Goal: Answer question/provide support: Share knowledge or assist other users

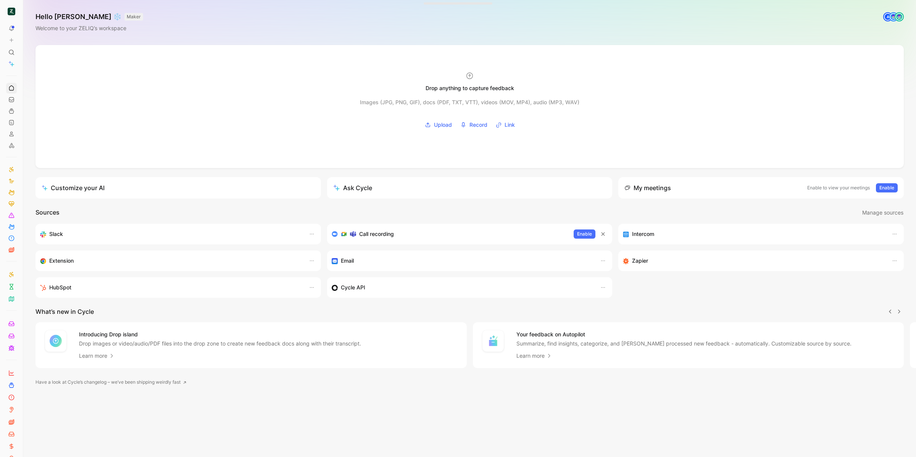
scroll to position [0, 0]
click at [15, 39] on button at bounding box center [11, 40] width 11 height 11
click at [30, 44] on icon at bounding box center [29, 43] width 7 height 7
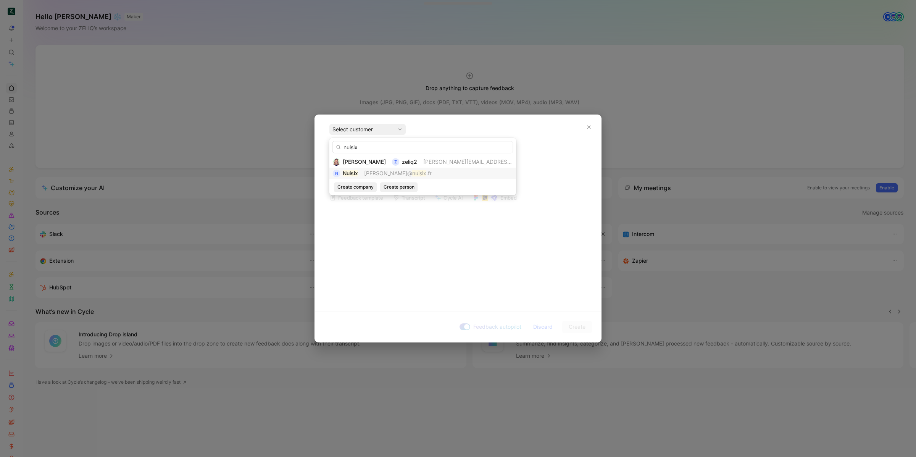
type input "nuisix"
click at [377, 171] on span "[PERSON_NAME]@" at bounding box center [388, 173] width 48 height 6
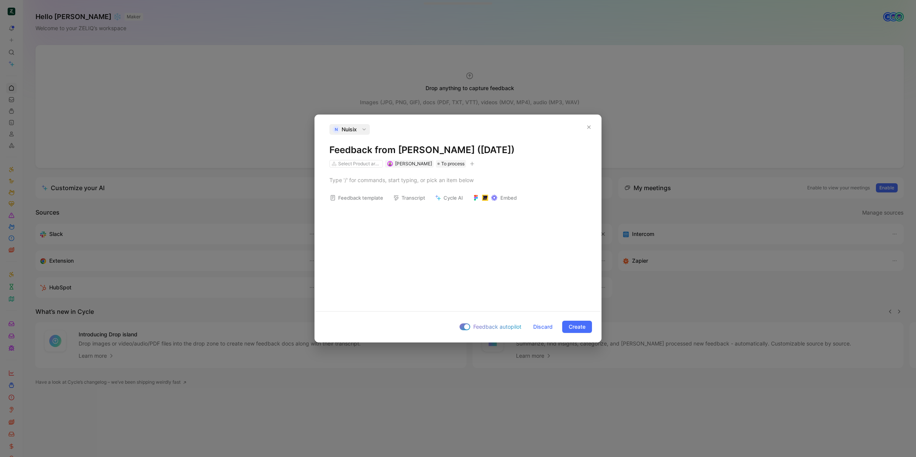
click at [379, 151] on h1 "Feedback from [PERSON_NAME] ([DATE])" at bounding box center [458, 150] width 257 height 12
click at [469, 166] on button "button" at bounding box center [473, 164] width 8 height 8
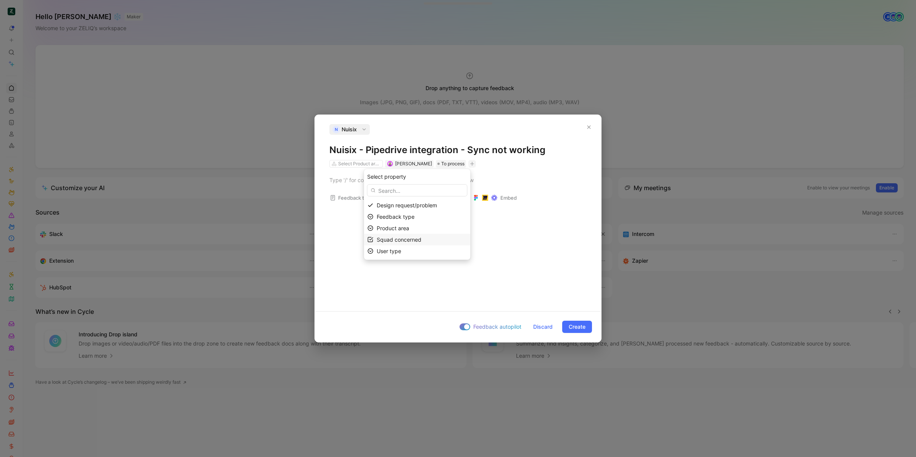
click at [409, 236] on span "Squad concerned" at bounding box center [399, 239] width 45 height 6
click at [448, 214] on label at bounding box center [443, 217] width 11 height 7
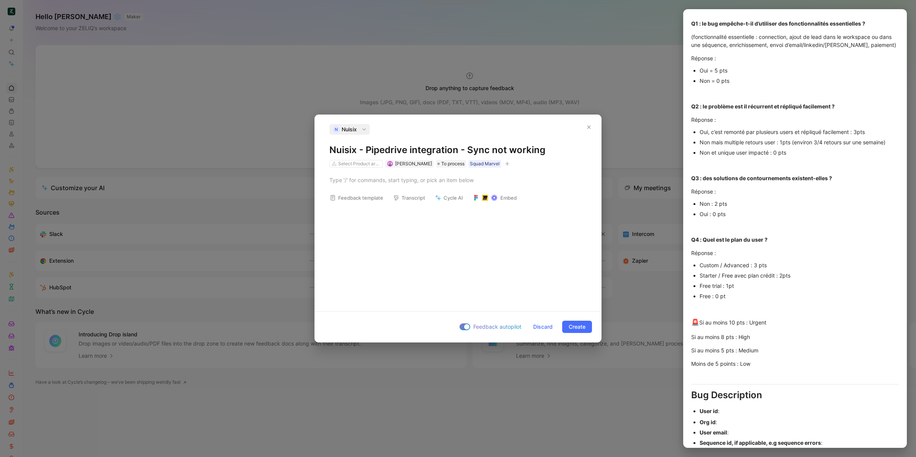
click at [352, 199] on button "Feedback template" at bounding box center [357, 197] width 60 height 11
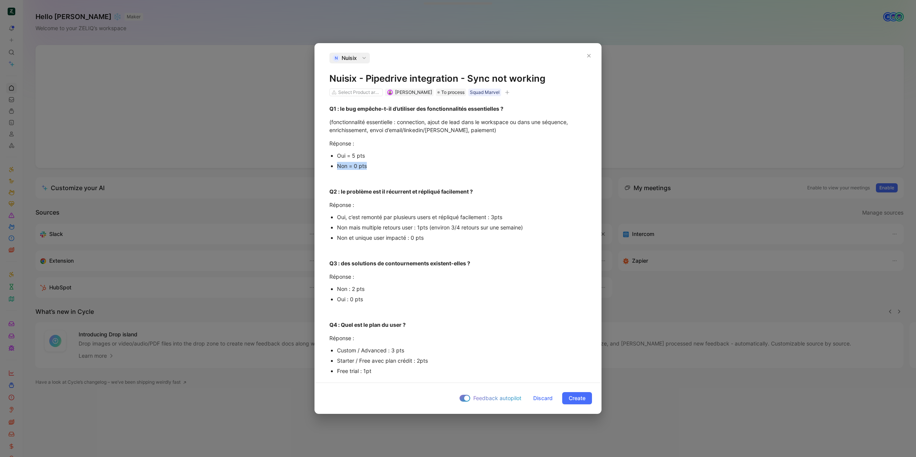
drag, startPoint x: 367, startPoint y: 166, endPoint x: 338, endPoint y: 166, distance: 28.6
click at [338, 166] on div "Non = 0 pts" at bounding box center [462, 166] width 250 height 8
drag, startPoint x: 372, startPoint y: 166, endPoint x: 335, endPoint y: 165, distance: 37.1
click at [335, 165] on ul "Oui = 5 pts Non = 0 pts" at bounding box center [458, 160] width 286 height 21
click at [371, 213] on div "Oui, c’est remonté par plusieurs users et répliqué facilement : 3pts" at bounding box center [462, 217] width 250 height 8
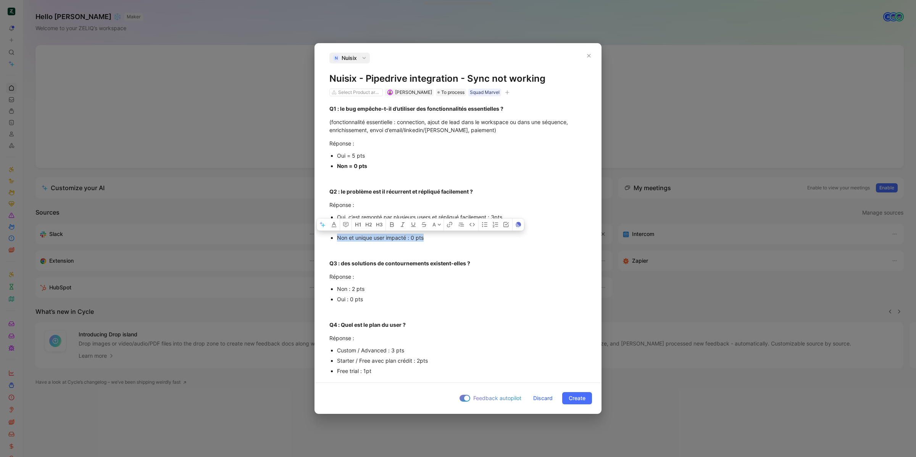
drag, startPoint x: 432, startPoint y: 236, endPoint x: 338, endPoint y: 237, distance: 93.9
click at [338, 237] on div "Non et unique user impacté : 0 pts" at bounding box center [462, 238] width 250 height 8
click at [414, 281] on p "Réponse :" at bounding box center [458, 276] width 286 height 13
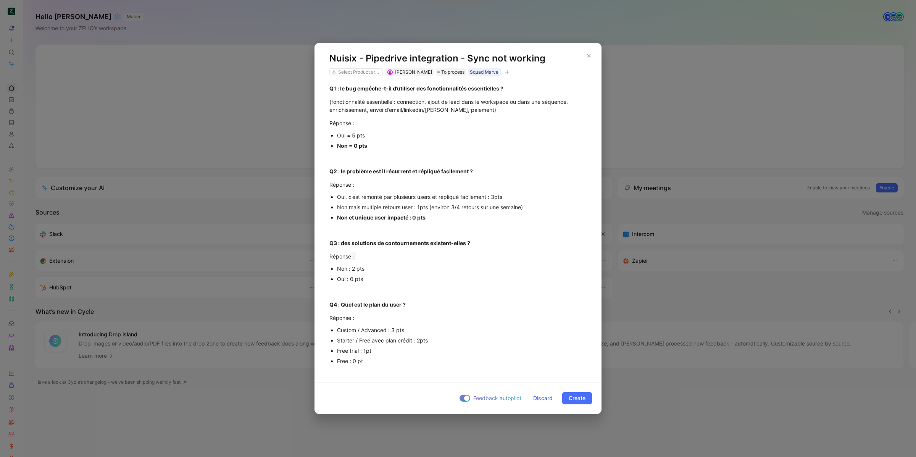
scroll to position [27, 0]
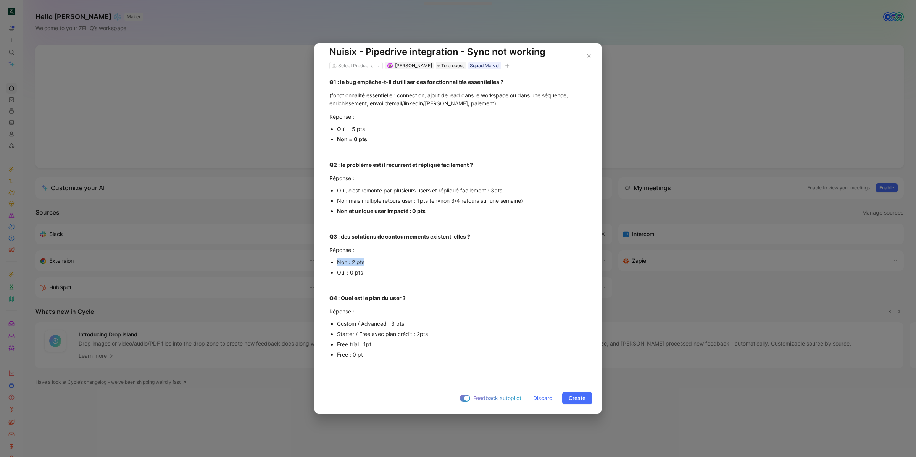
drag, startPoint x: 370, startPoint y: 263, endPoint x: 336, endPoint y: 263, distance: 34.0
click at [336, 263] on ul "Non : 2 pts Oui : 0 pts" at bounding box center [458, 267] width 286 height 21
click at [407, 281] on div at bounding box center [458, 285] width 257 height 8
drag, startPoint x: 375, startPoint y: 261, endPoint x: 331, endPoint y: 261, distance: 44.3
click at [337, 261] on li "Non : 2 pts" at bounding box center [462, 262] width 250 height 10
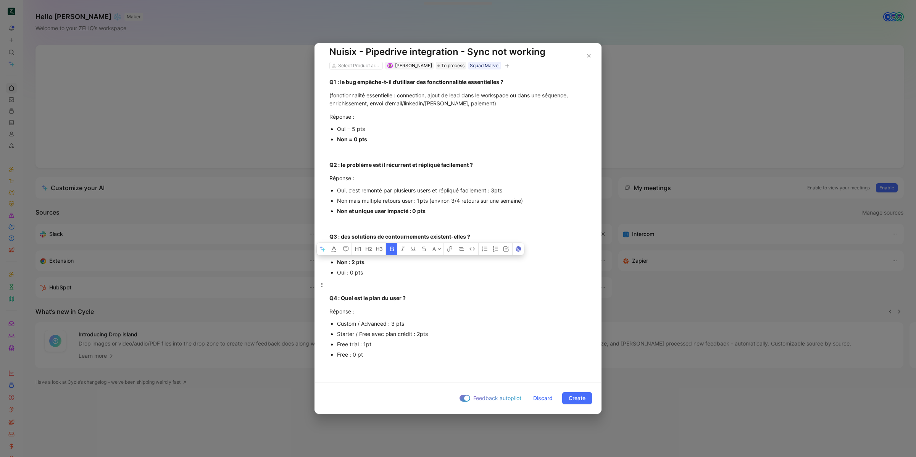
click at [442, 290] on p at bounding box center [458, 284] width 286 height 13
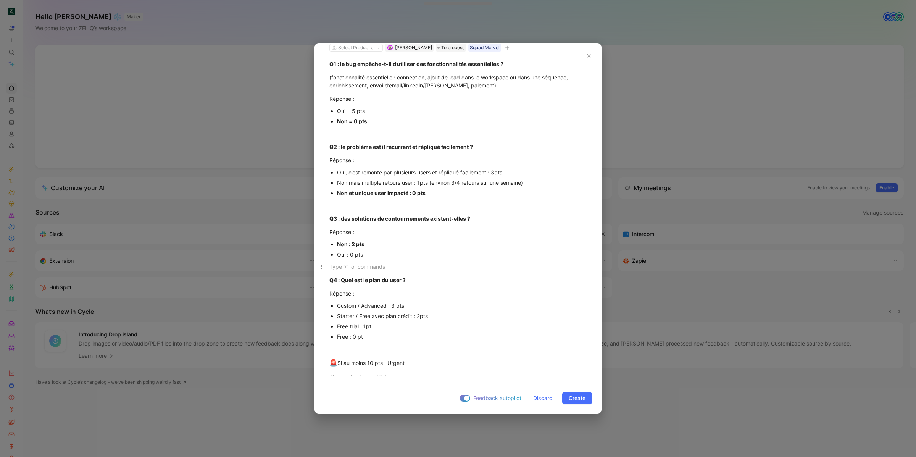
scroll to position [68, 0]
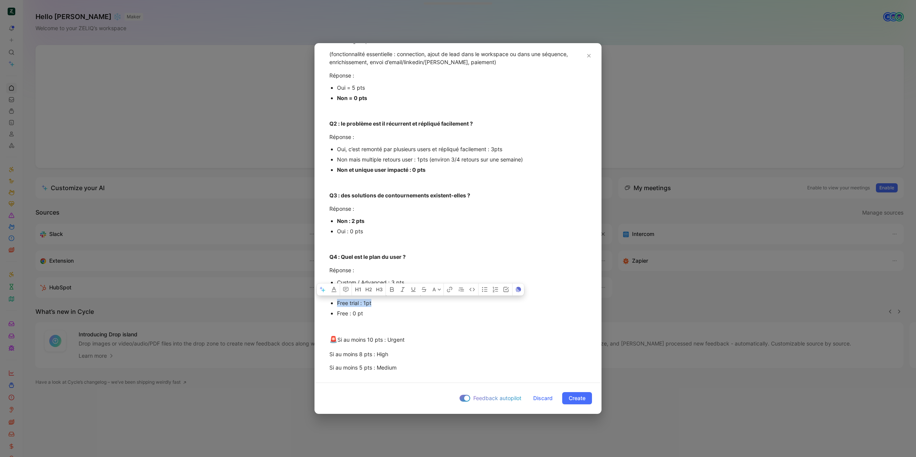
drag, startPoint x: 391, startPoint y: 301, endPoint x: 335, endPoint y: 300, distance: 56.5
click at [335, 300] on ul "Custom / Advanced : 3 pts Starter / Free avec plan crédit : 2pts Free trial : 1…" at bounding box center [458, 297] width 286 height 41
click at [436, 312] on div "Free : 0 pt" at bounding box center [462, 313] width 250 height 8
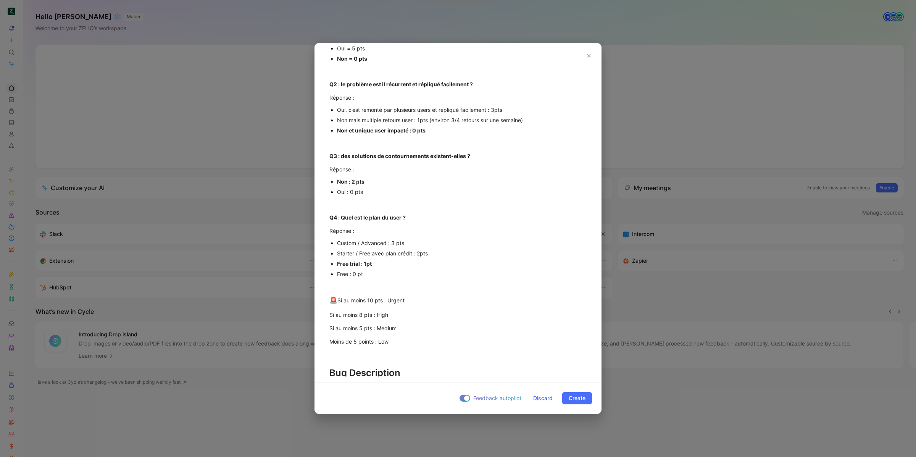
scroll to position [113, 0]
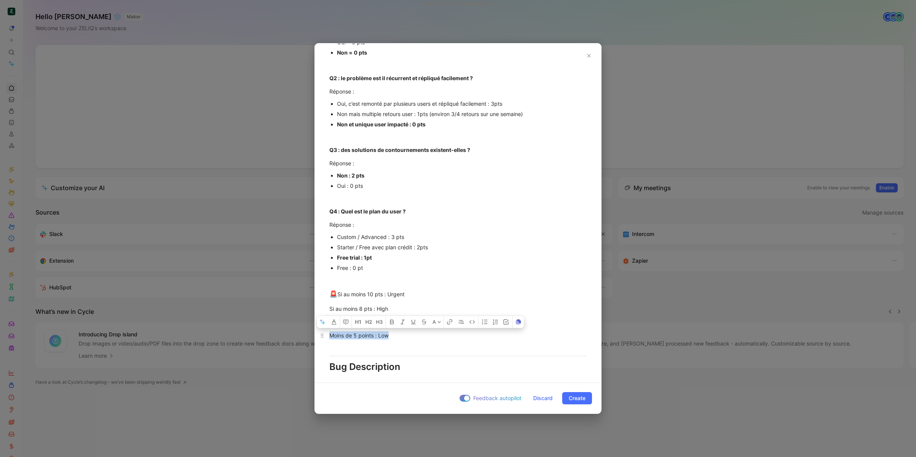
drag, startPoint x: 410, startPoint y: 335, endPoint x: 328, endPoint y: 336, distance: 82.1
click at [328, 336] on p "Moins de 5 points : Low" at bounding box center [458, 335] width 286 height 13
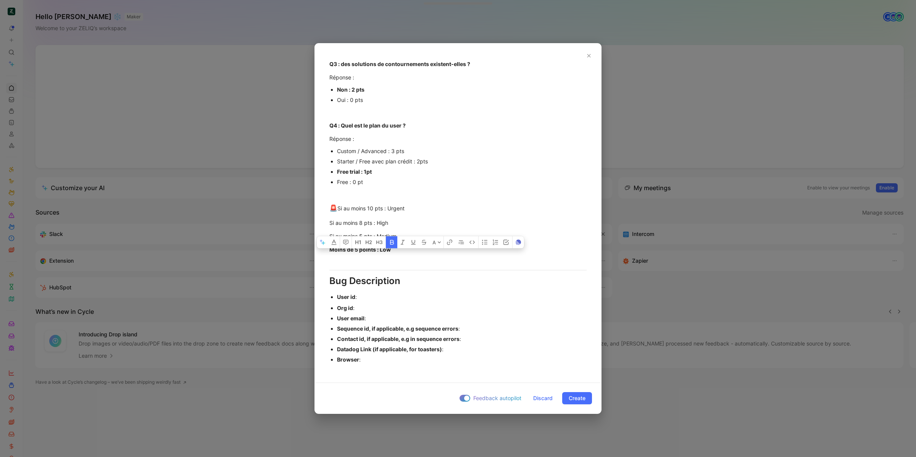
scroll to position [205, 0]
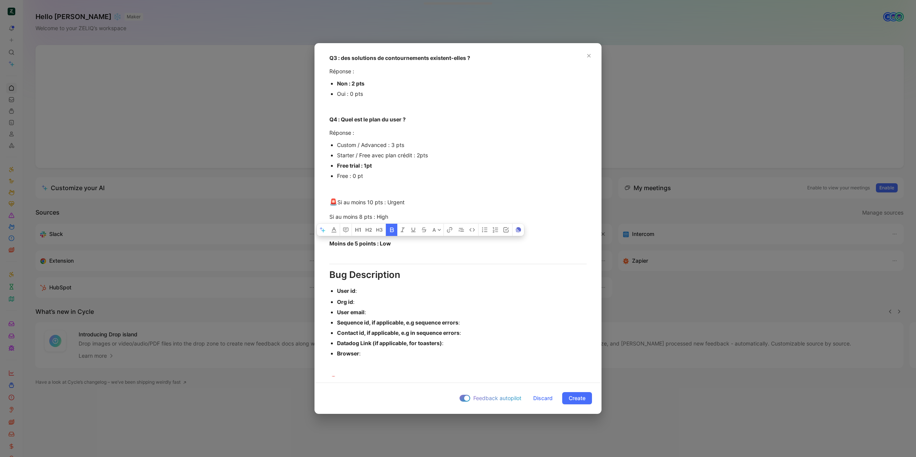
click at [375, 291] on div "User id :" at bounding box center [462, 291] width 250 height 8
click at [380, 300] on div "Org id :" at bounding box center [462, 302] width 250 height 8
click at [371, 300] on div "Org id :" at bounding box center [462, 302] width 250 height 8
click at [437, 309] on div "User email :" at bounding box center [462, 312] width 250 height 8
paste div
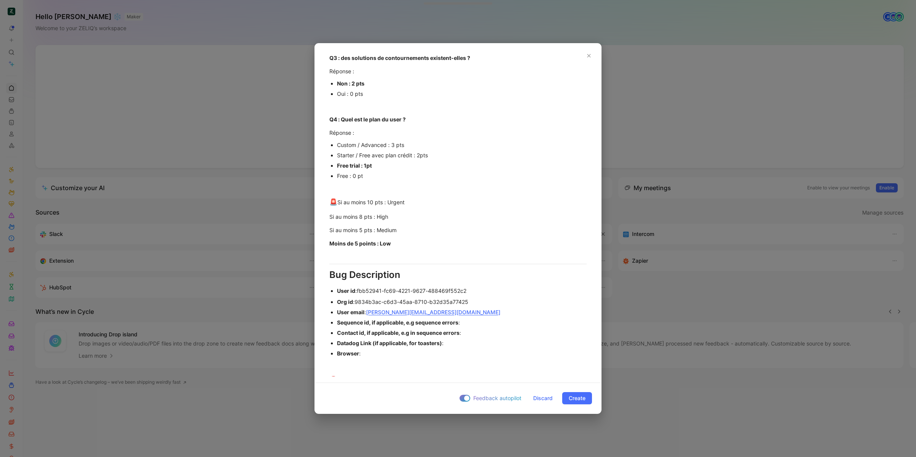
click at [454, 340] on div "Datadog Link (if applicable, for toasters) :" at bounding box center [462, 343] width 250 height 8
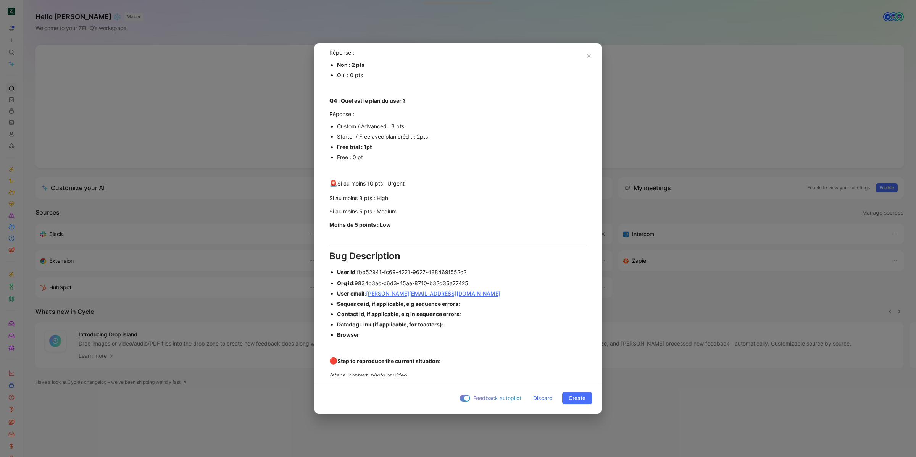
scroll to position [230, 0]
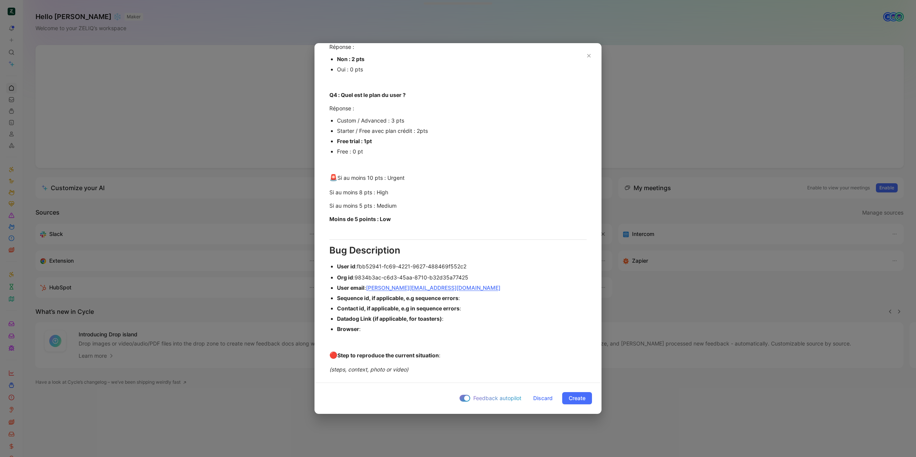
click at [385, 327] on div "Browser :" at bounding box center [462, 329] width 250 height 8
drag, startPoint x: 339, startPoint y: 299, endPoint x: 334, endPoint y: 294, distance: 7.3
click at [334, 294] on ul "Org id : 9834b3ac-c6d3-45aa-8710-b32d35a77425 User email : [PERSON_NAME][EMAIL_…" at bounding box center [458, 303] width 286 height 62
click at [361, 329] on div "Browser :" at bounding box center [462, 329] width 250 height 8
click at [373, 329] on div "Browser :" at bounding box center [462, 329] width 250 height 8
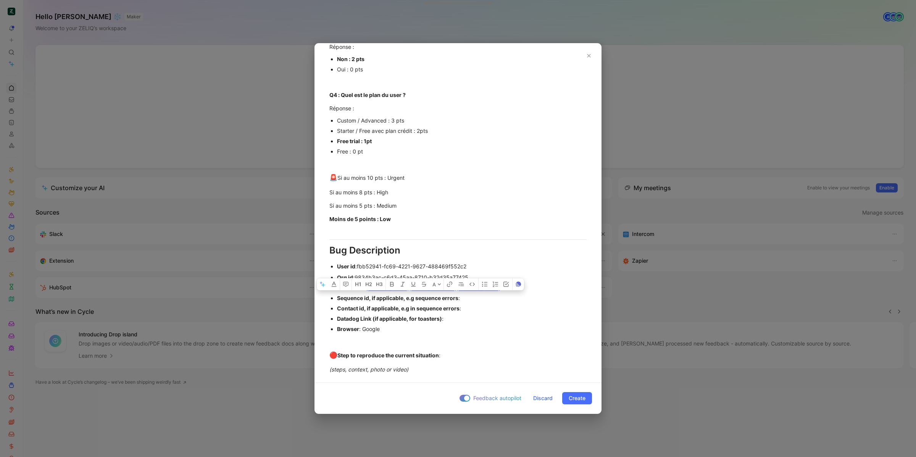
drag, startPoint x: 449, startPoint y: 319, endPoint x: 337, endPoint y: 296, distance: 114.2
click at [337, 297] on ul "Org id : 9834b3ac-c6d3-45aa-8710-b32d35a77425 User email : [PERSON_NAME][EMAIL_…" at bounding box center [458, 303] width 286 height 62
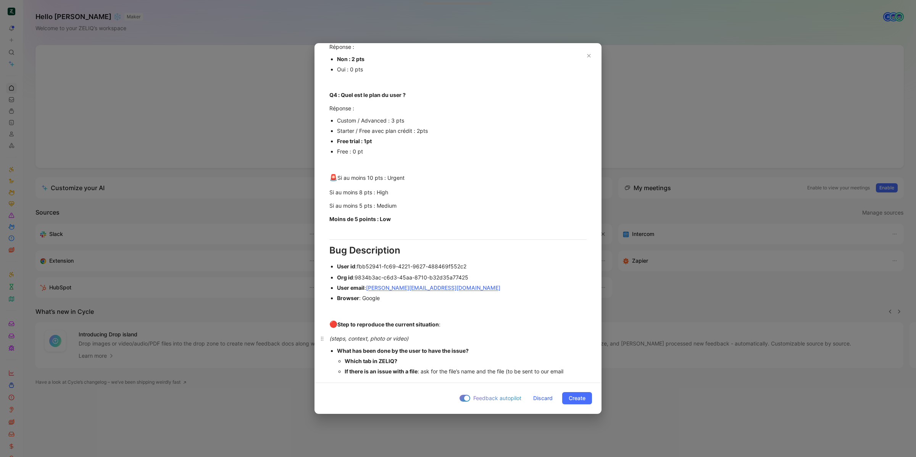
scroll to position [324, 0]
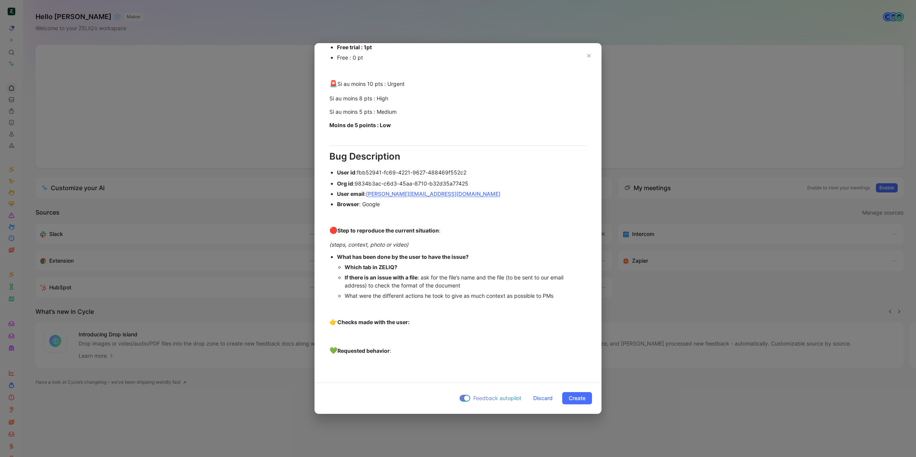
click at [433, 266] on div "Which tab in ZELIQ?" at bounding box center [466, 267] width 242 height 8
click at [425, 278] on div "If there is an issue with a file : ask for the file’s name and the file (to be …" at bounding box center [466, 281] width 242 height 16
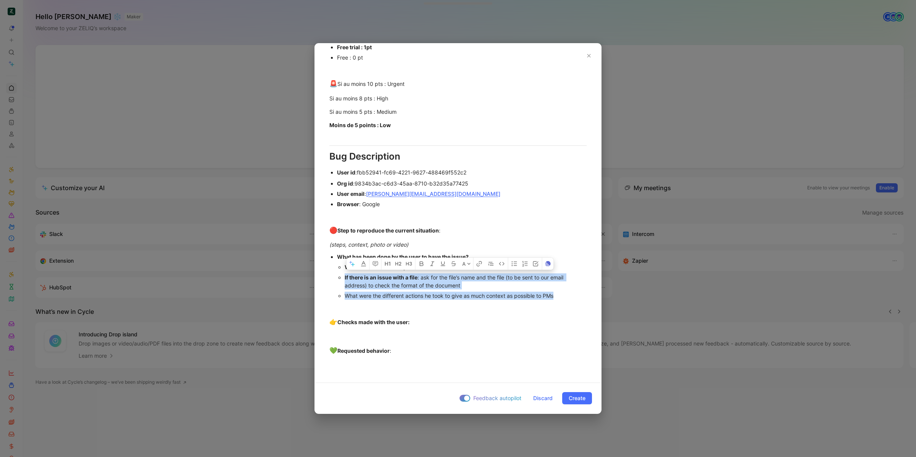
drag, startPoint x: 574, startPoint y: 296, endPoint x: 341, endPoint y: 278, distance: 233.3
click at [341, 278] on ul "Which tab in ZELIQ? Pipedrive If there is an issue with a file : ask for the fi…" at bounding box center [462, 281] width 250 height 39
click at [449, 321] on div "👉 Checks made with the user:" at bounding box center [458, 322] width 257 height 10
click at [415, 299] on div "What were the different actions he took to give as much context as possible to …" at bounding box center [466, 296] width 242 height 8
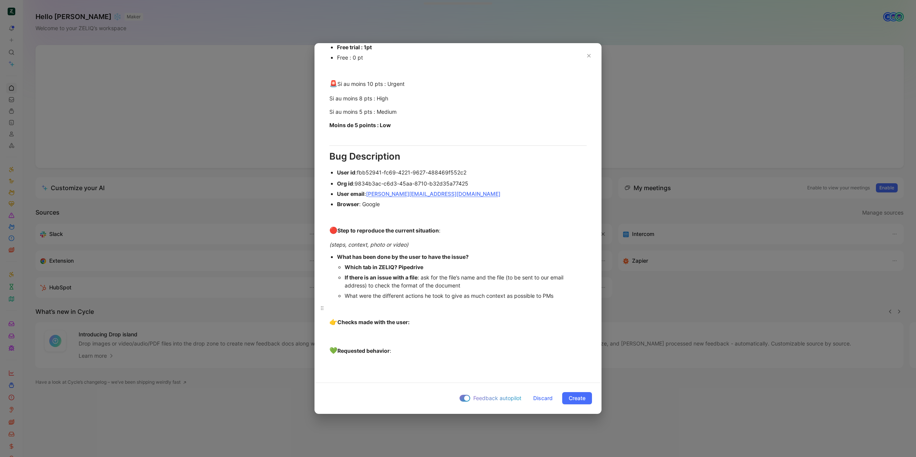
click at [383, 305] on div at bounding box center [458, 308] width 257 height 8
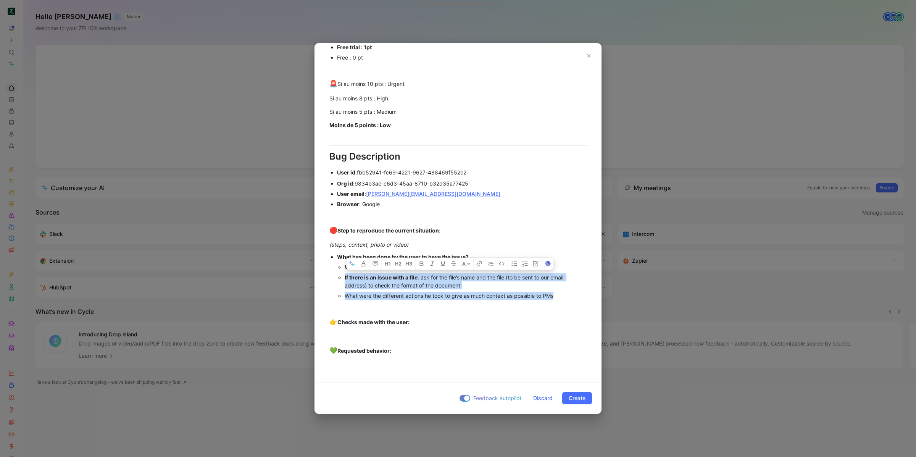
drag, startPoint x: 568, startPoint y: 296, endPoint x: 336, endPoint y: 279, distance: 232.8
click at [336, 280] on ul "What has been done by the user to have the issue? Which tab in [GEOGRAPHIC_DATA…" at bounding box center [458, 276] width 286 height 49
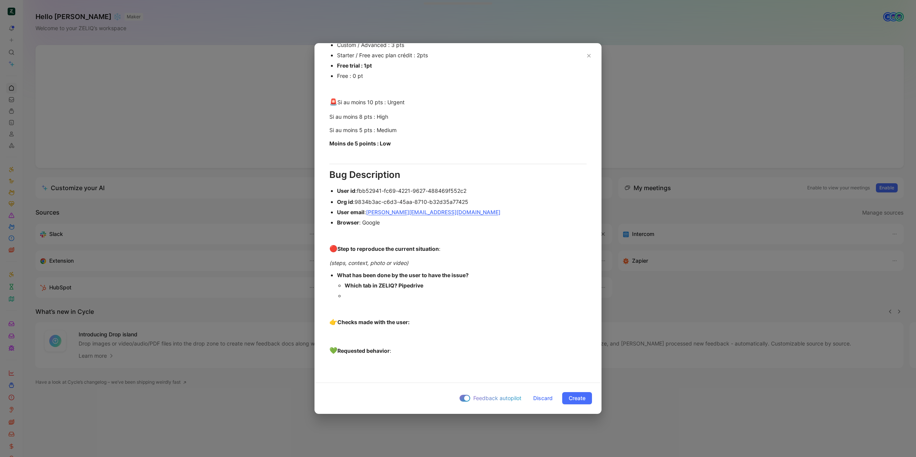
scroll to position [295, 0]
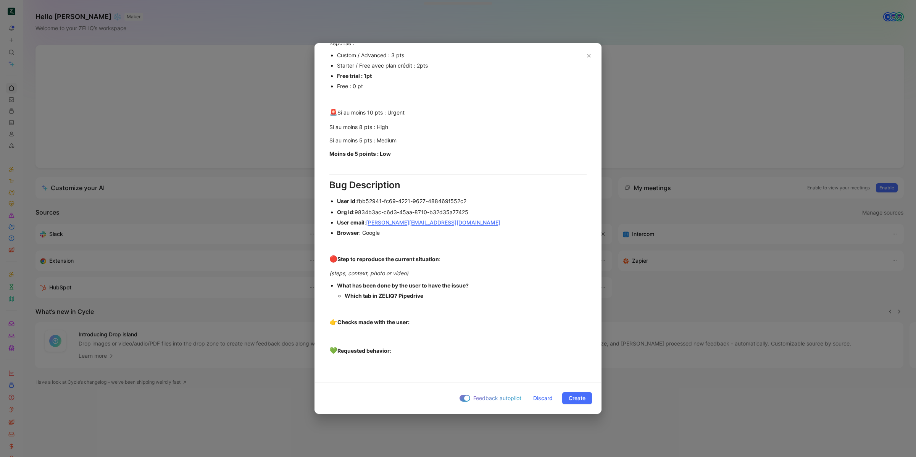
click at [390, 233] on div "Browser : Google" at bounding box center [462, 233] width 250 height 8
click at [414, 270] on div "(steps, context, photo or video)" at bounding box center [458, 273] width 257 height 8
drag, startPoint x: 448, startPoint y: 302, endPoint x: 448, endPoint y: 313, distance: 11.1
click at [448, 302] on p at bounding box center [458, 308] width 286 height 13
click at [444, 331] on p at bounding box center [458, 336] width 286 height 13
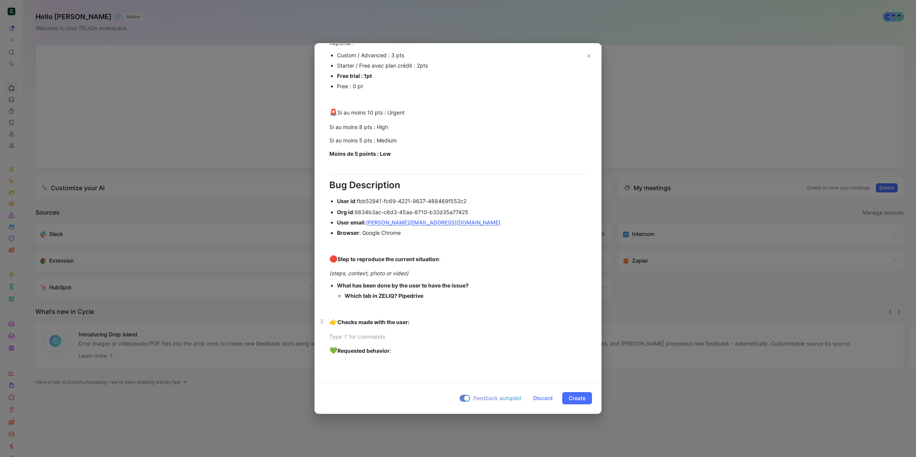
click at [443, 326] on div "👉 Checks made with the user:" at bounding box center [458, 322] width 257 height 10
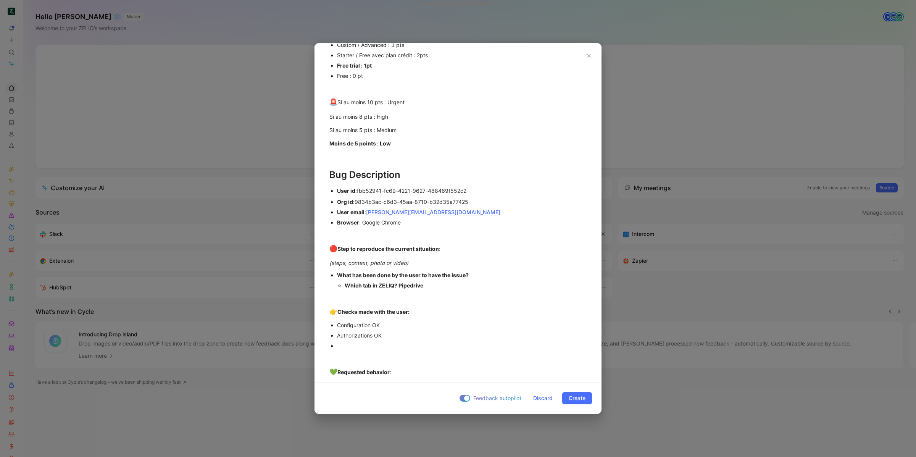
scroll to position [327, 0]
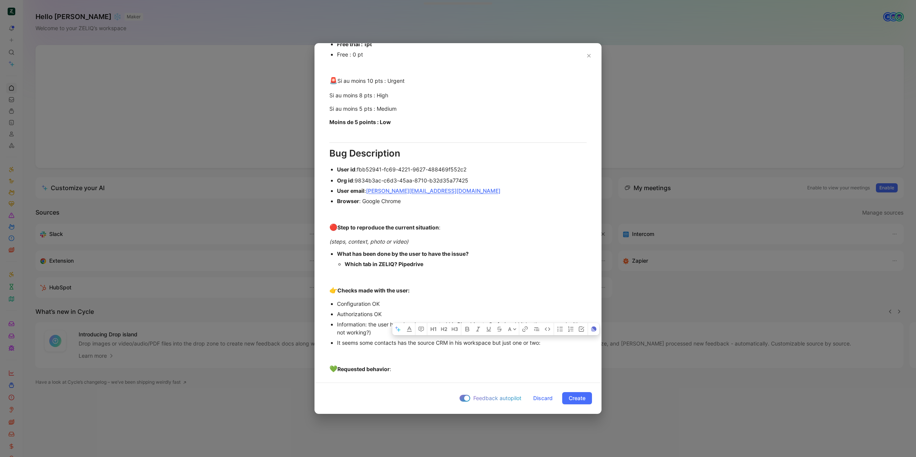
drag, startPoint x: 534, startPoint y: 341, endPoint x: 495, endPoint y: 343, distance: 39.0
click at [495, 343] on div "It seems some contacts has the source CRM in his workspace but just one or two:" at bounding box center [462, 343] width 250 height 8
